Goal: Browse casually: Explore the website without a specific task or goal

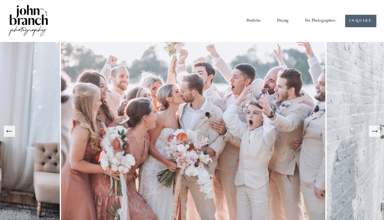
click at [373, 135] on div "Next Slide" at bounding box center [374, 131] width 7 height 7
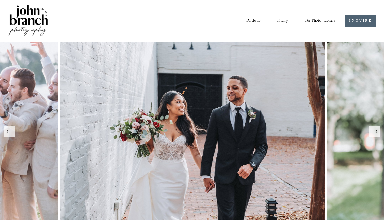
click at [373, 135] on div "Next Slide" at bounding box center [374, 131] width 7 height 7
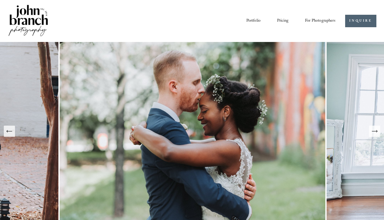
click at [373, 135] on div "Next Slide" at bounding box center [374, 131] width 7 height 7
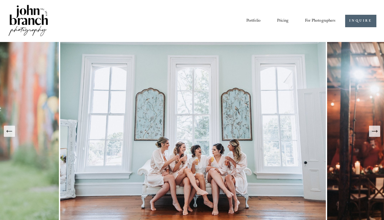
click at [373, 135] on div "Next Slide" at bounding box center [374, 131] width 7 height 7
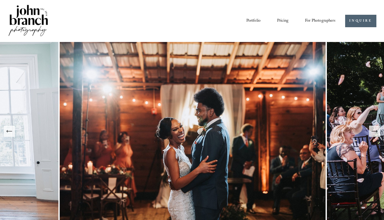
click at [373, 135] on div "Next Slide" at bounding box center [374, 131] width 7 height 7
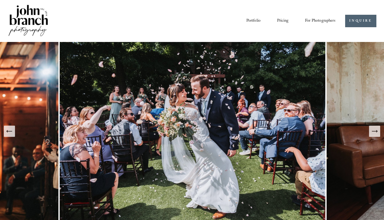
click at [373, 135] on div "Next Slide" at bounding box center [374, 131] width 7 height 7
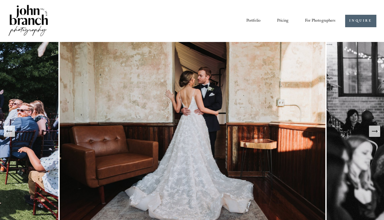
click at [373, 135] on div "Next Slide" at bounding box center [374, 131] width 7 height 7
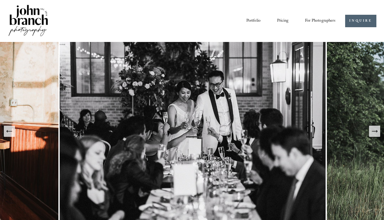
click at [373, 135] on div "Next Slide" at bounding box center [374, 131] width 7 height 7
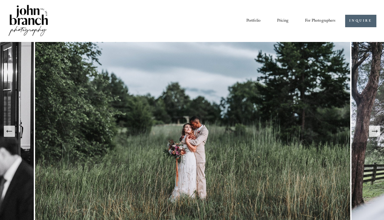
click at [373, 135] on div "Next Slide" at bounding box center [374, 131] width 7 height 7
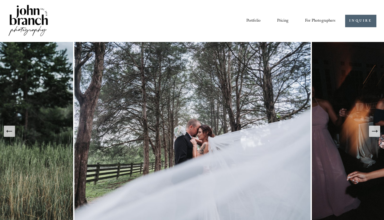
click at [11, 135] on div "Previous Slide" at bounding box center [9, 131] width 7 height 7
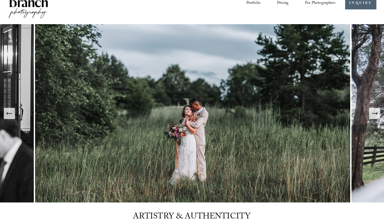
scroll to position [15, 0]
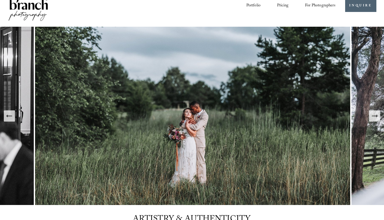
click at [371, 116] on icon "Next Slide" at bounding box center [374, 115] width 7 height 7
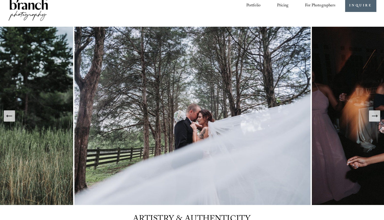
click at [371, 116] on icon "Next Slide" at bounding box center [374, 115] width 7 height 7
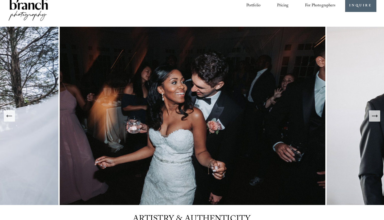
click at [371, 116] on icon "Next Slide" at bounding box center [374, 115] width 7 height 7
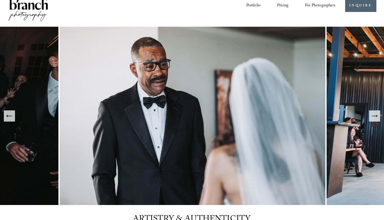
click at [371, 116] on icon "Next Slide" at bounding box center [374, 115] width 7 height 7
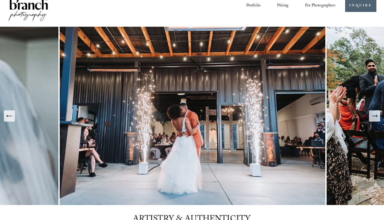
click at [371, 116] on icon "Next Slide" at bounding box center [374, 115] width 7 height 7
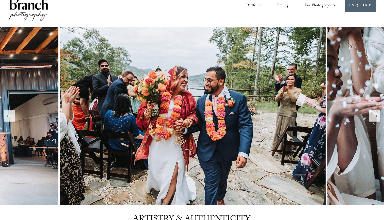
click at [371, 116] on icon "Next Slide" at bounding box center [374, 115] width 7 height 7
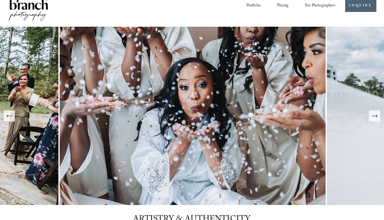
click at [371, 116] on icon "Next Slide" at bounding box center [374, 115] width 7 height 7
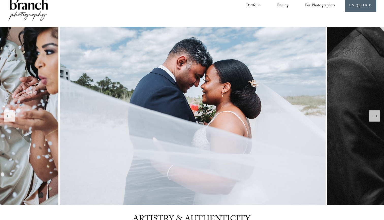
click at [371, 116] on icon "Next Slide" at bounding box center [374, 115] width 7 height 7
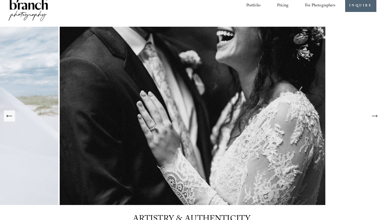
click at [371, 116] on icon "Next Slide" at bounding box center [374, 115] width 7 height 7
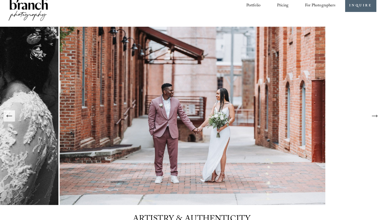
click at [371, 116] on icon "Next Slide" at bounding box center [374, 115] width 7 height 7
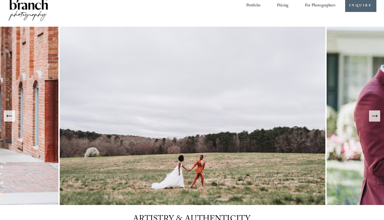
click at [371, 116] on icon "Next Slide" at bounding box center [374, 115] width 7 height 7
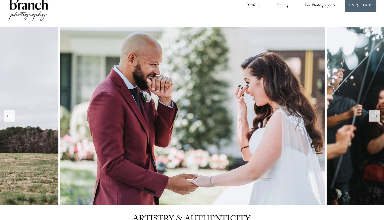
click at [7, 114] on icon "Previous Slide" at bounding box center [9, 115] width 7 height 7
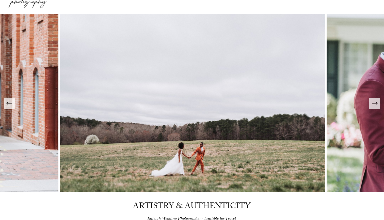
scroll to position [28, 0]
click at [374, 106] on icon "Next Slide" at bounding box center [374, 103] width 7 height 7
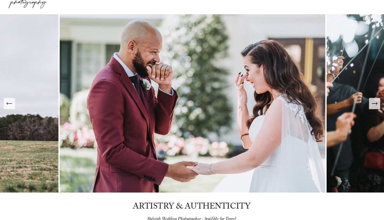
click at [374, 106] on icon "Next Slide" at bounding box center [374, 103] width 7 height 7
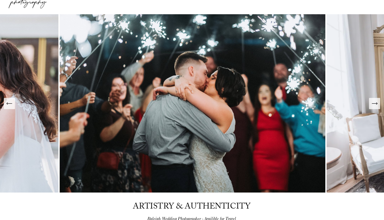
click at [10, 107] on div "Previous Slide" at bounding box center [9, 103] width 7 height 7
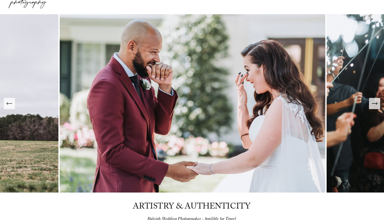
click at [13, 107] on button "Previous Slide" at bounding box center [9, 103] width 11 height 11
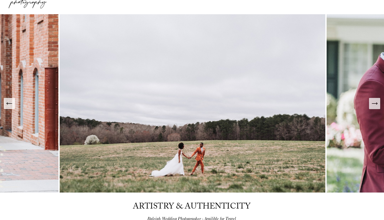
click at [373, 106] on icon "Next Slide" at bounding box center [374, 103] width 7 height 7
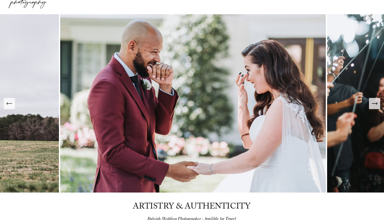
click at [373, 106] on icon "Next Slide" at bounding box center [374, 103] width 7 height 7
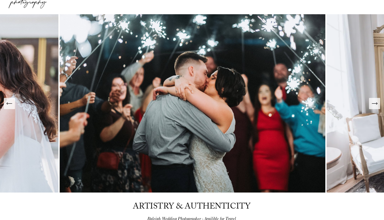
click at [373, 106] on icon "Next Slide" at bounding box center [374, 103] width 7 height 7
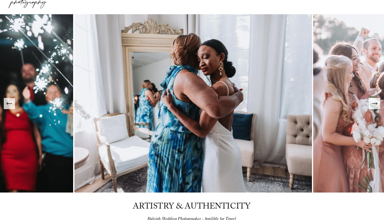
click at [373, 106] on icon "Next Slide" at bounding box center [374, 103] width 7 height 7
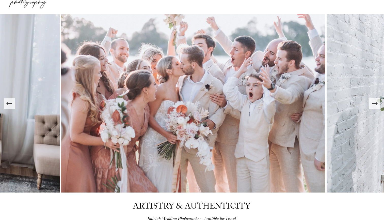
click at [373, 106] on icon "Next Slide" at bounding box center [374, 103] width 7 height 7
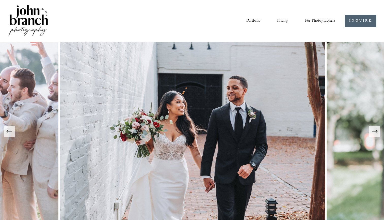
scroll to position [0, 0]
click at [255, 20] on link "Portfolio" at bounding box center [253, 21] width 14 height 9
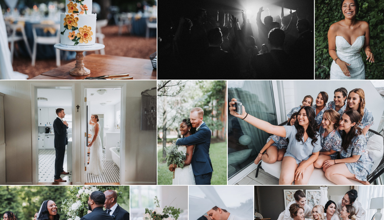
scroll to position [175, 0]
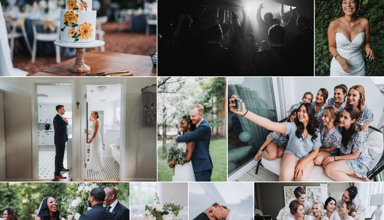
click at [189, 106] on img at bounding box center [193, 129] width 70 height 104
